Goal: Communication & Community: Answer question/provide support

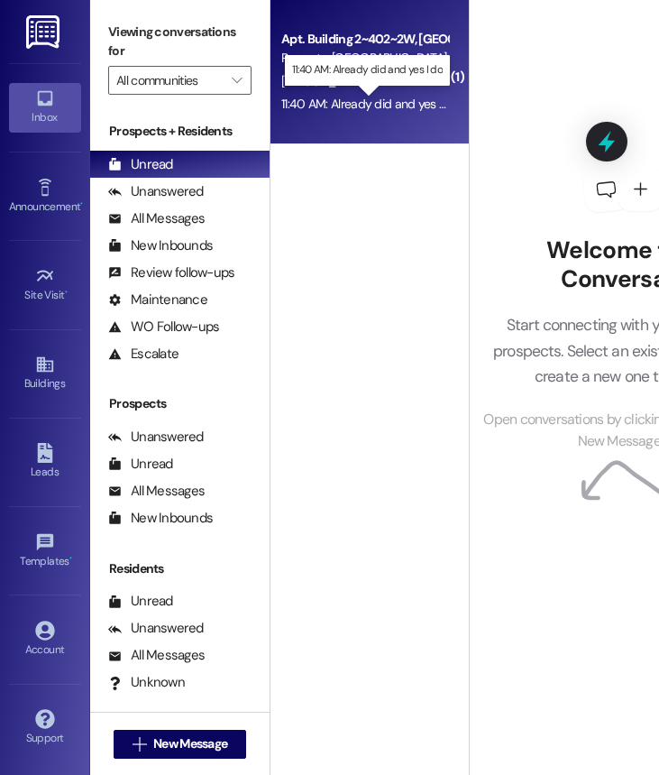
click at [332, 105] on div "11:40 AM: Already did and yes I do 11:40 AM: Already did and yes I do" at bounding box center [369, 104] width 177 height 16
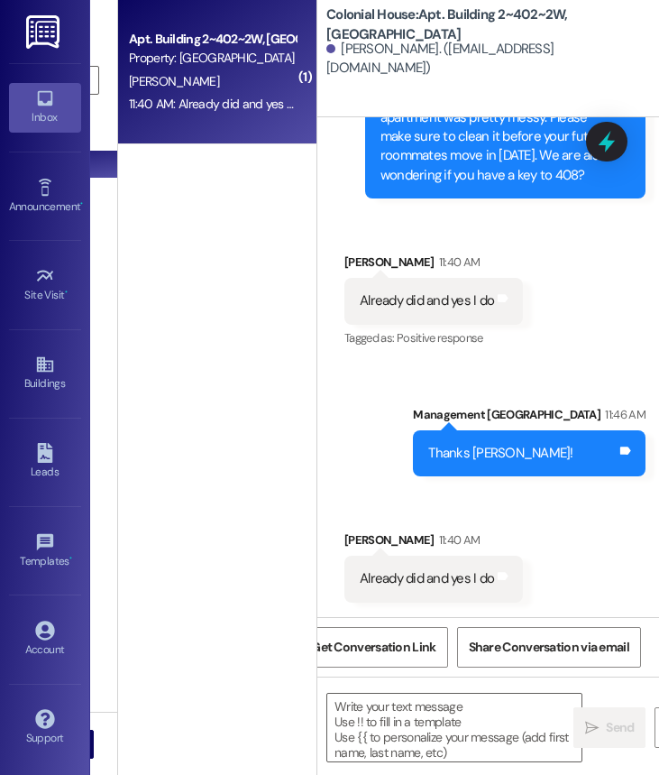
scroll to position [77028, 0]
click at [209, 273] on div "( 1 ) Apt. Building 2~402~2W, Building 2 Colonial House Property: [GEOGRAPHIC_D…" at bounding box center [217, 323] width 198 height 647
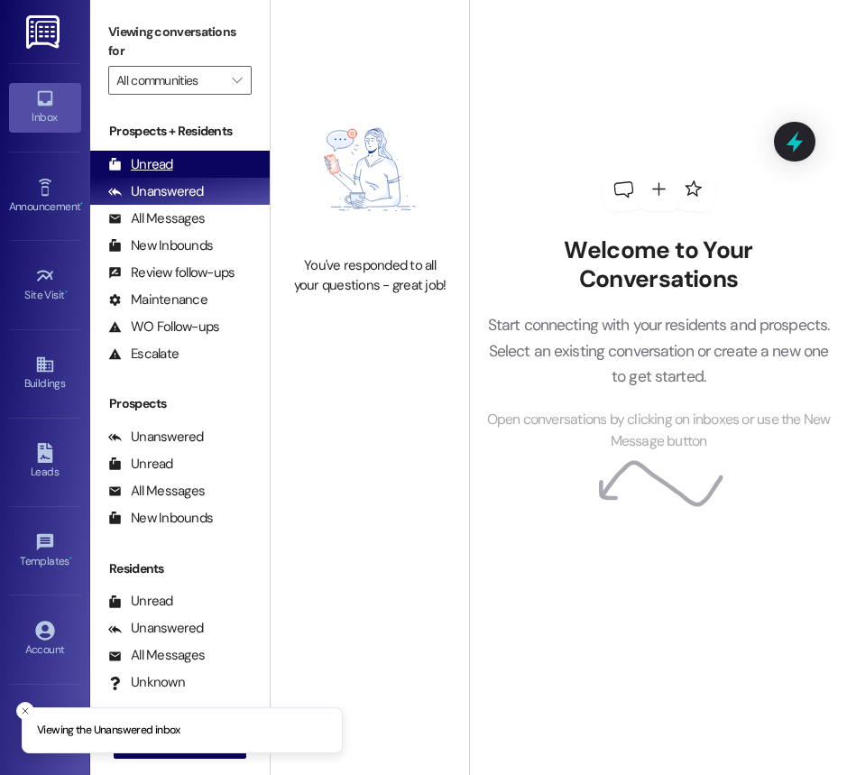
click at [178, 157] on div "Unread (0)" at bounding box center [179, 164] width 179 height 27
